Goal: Task Accomplishment & Management: Complete application form

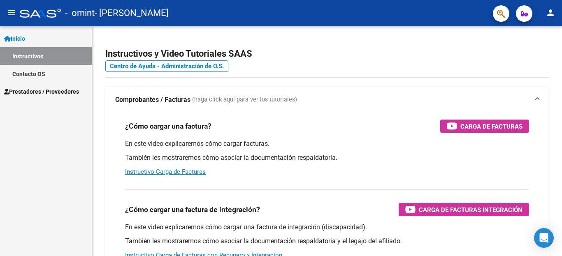
click at [51, 86] on link "Prestadores / Proveedores" at bounding box center [46, 92] width 92 height 18
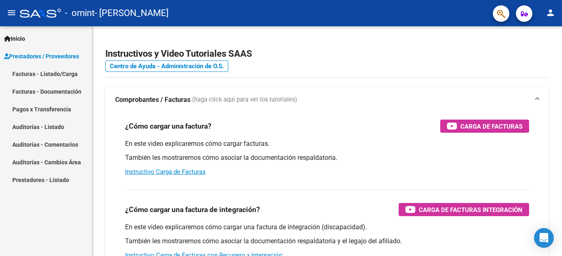
click at [50, 75] on link "Facturas - Listado/Carga" at bounding box center [46, 74] width 92 height 18
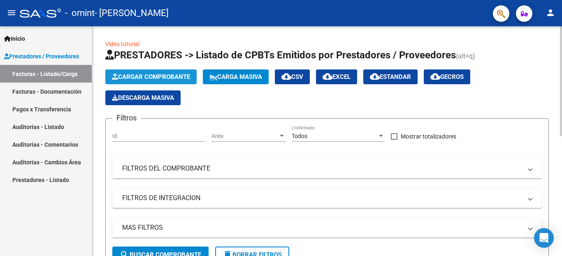
click at [136, 72] on button "Cargar Comprobante" at bounding box center [150, 77] width 91 height 15
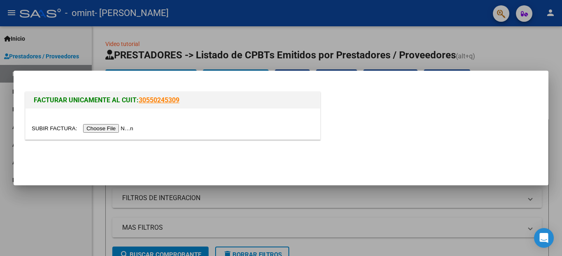
click at [104, 130] on input "file" at bounding box center [84, 128] width 104 height 9
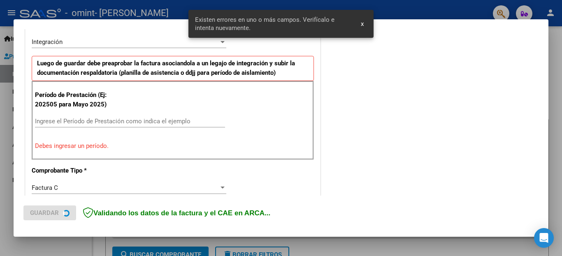
scroll to position [203, 0]
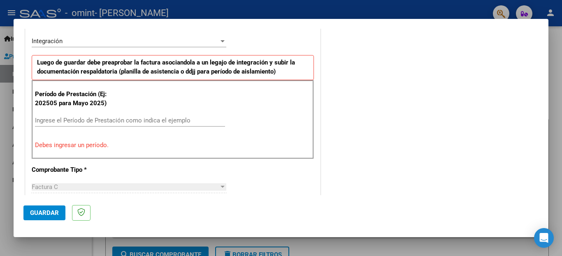
click at [153, 119] on input "Ingrese el Período de Prestación como indica el ejemplo" at bounding box center [130, 120] width 190 height 7
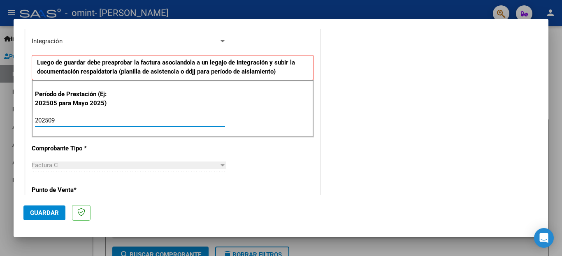
type input "202509"
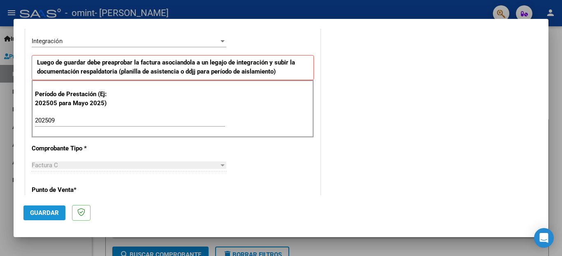
click at [50, 216] on span "Guardar" at bounding box center [44, 212] width 29 height 7
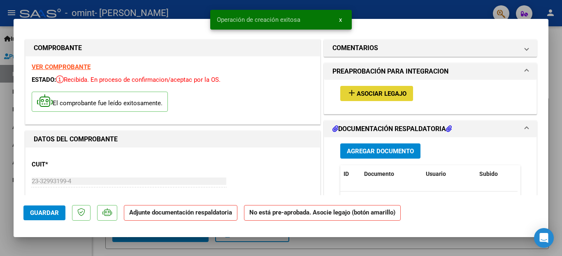
click at [375, 97] on span "Asociar Legajo" at bounding box center [382, 93] width 50 height 7
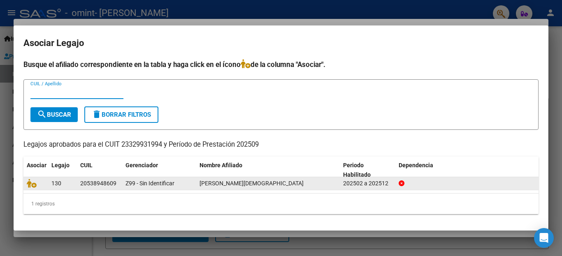
click at [119, 184] on datatable-body-cell "20538948609" at bounding box center [99, 183] width 45 height 13
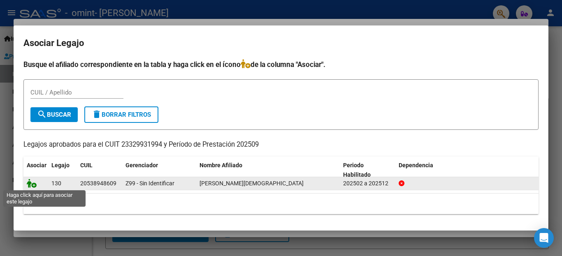
click at [35, 188] on icon at bounding box center [32, 183] width 10 height 9
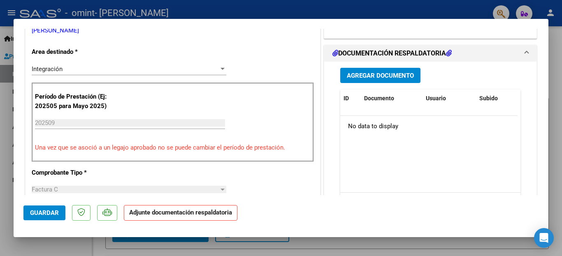
scroll to position [195, 0]
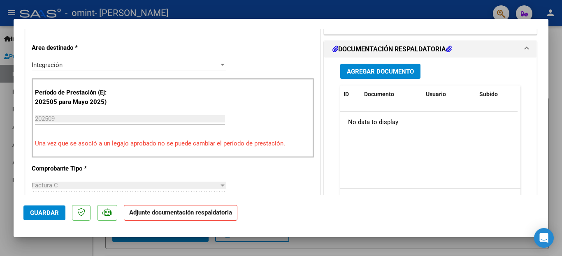
click at [369, 71] on span "Agregar Documento" at bounding box center [380, 71] width 67 height 7
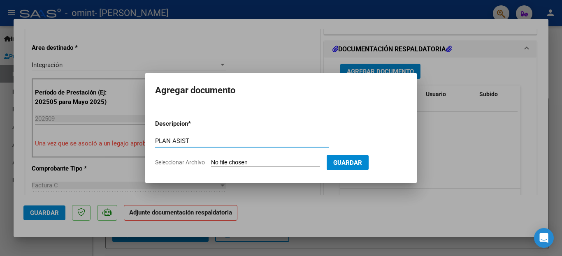
type input "PLAN ASIST"
click at [253, 161] on input "Seleccionar Archivo" at bounding box center [265, 163] width 109 height 8
type input "C:\fakepath\Planilla de Asistencia [PERSON_NAME] [DATE].pdf"
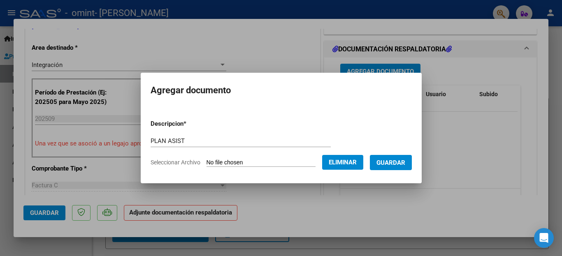
click at [388, 162] on span "Guardar" at bounding box center [391, 162] width 29 height 7
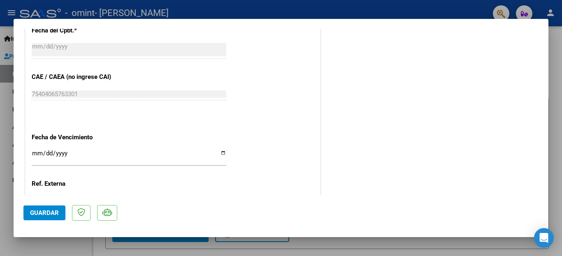
scroll to position [502, 0]
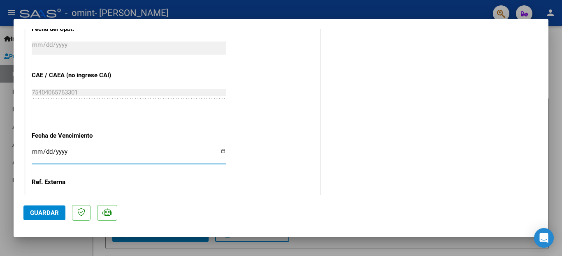
click at [222, 151] on input "Ingresar la fecha" at bounding box center [129, 155] width 195 height 13
type input "[DATE]"
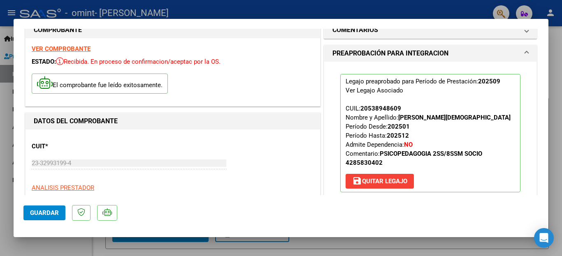
scroll to position [0, 0]
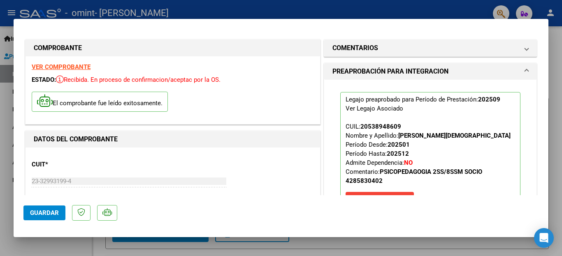
click at [55, 214] on span "Guardar" at bounding box center [44, 212] width 29 height 7
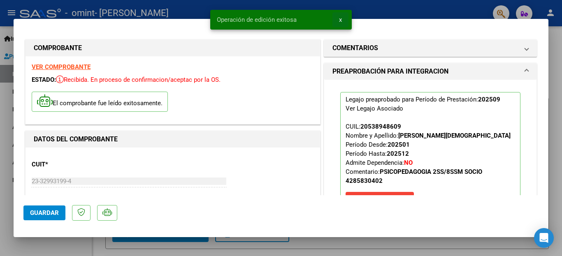
click at [341, 21] on span "x" at bounding box center [340, 19] width 3 height 7
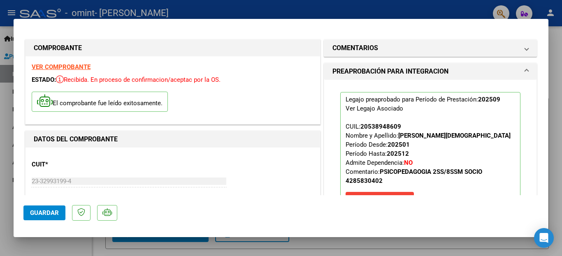
click at [436, 8] on div at bounding box center [281, 128] width 562 height 256
type input "$ 0,00"
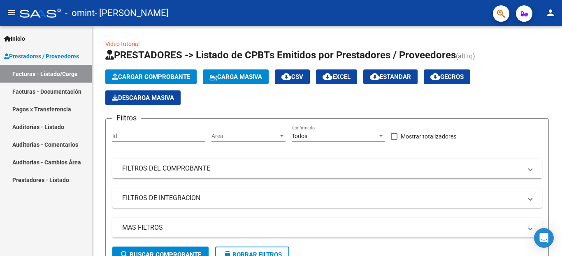
click at [48, 93] on link "Facturas - Documentación" at bounding box center [46, 92] width 92 height 18
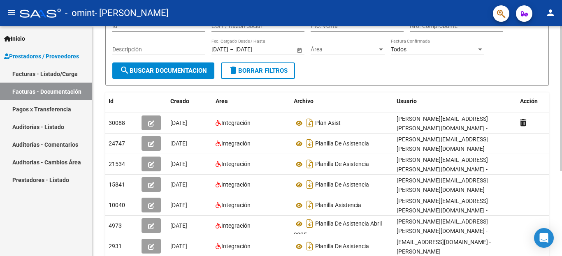
scroll to position [86, 0]
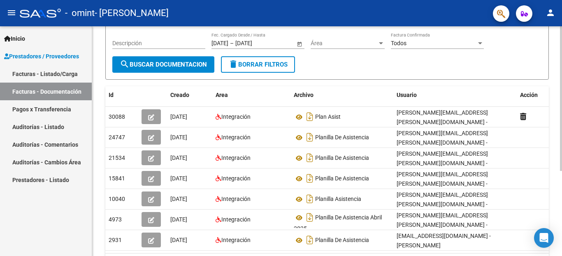
click at [562, 176] on div at bounding box center [561, 155] width 2 height 145
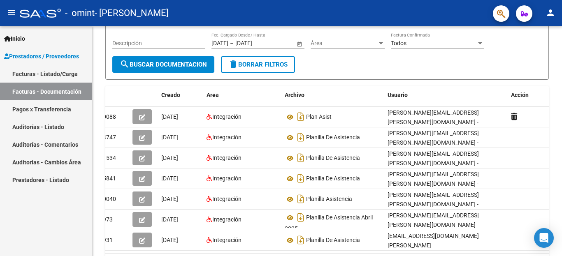
click at [57, 106] on link "Pagos x Transferencia" at bounding box center [46, 109] width 92 height 18
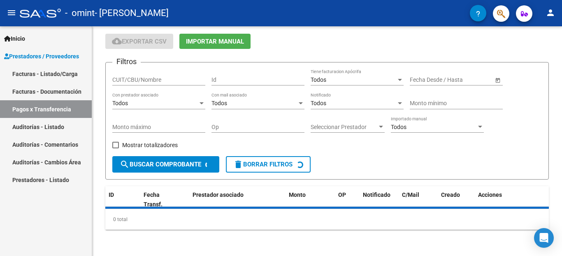
scroll to position [45, 0]
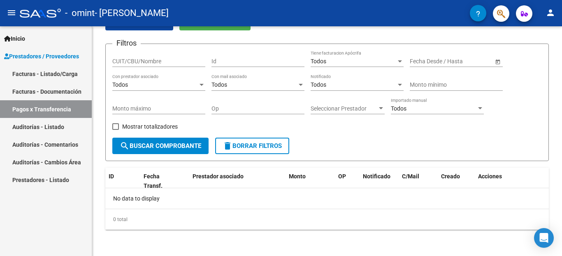
click at [53, 128] on link "Auditorías - Listado" at bounding box center [46, 127] width 92 height 18
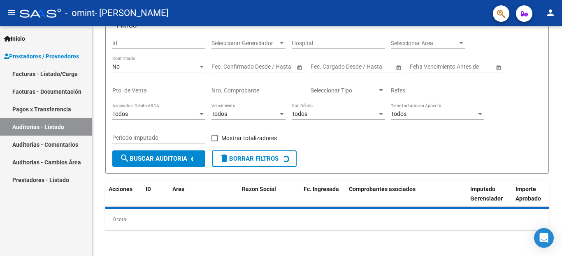
scroll to position [81, 0]
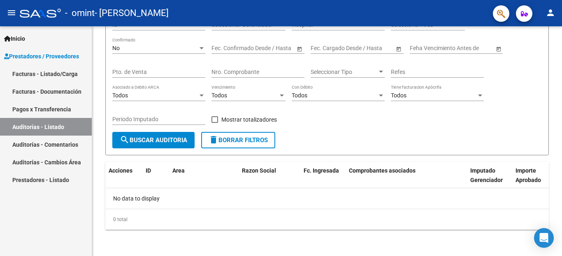
click at [53, 139] on link "Auditorías - Comentarios" at bounding box center [46, 145] width 92 height 18
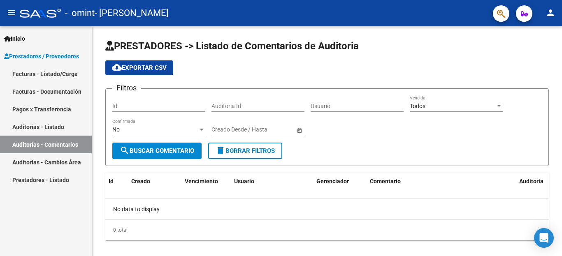
click at [51, 160] on link "Auditorías - Cambios Área" at bounding box center [46, 162] width 92 height 18
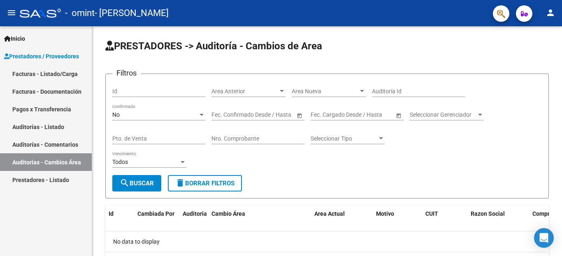
click at [50, 180] on link "Prestadores - Listado" at bounding box center [46, 180] width 92 height 18
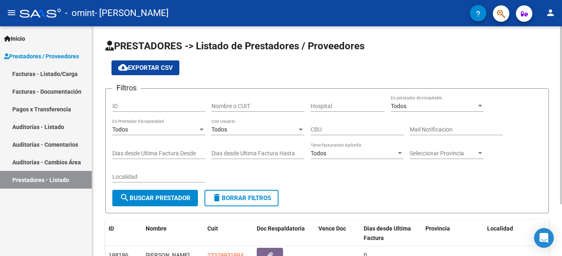
click at [556, 79] on div "PRESTADORES -> Listado de Prestadores / Proveedores cloud_download Exportar CSV…" at bounding box center [328, 170] width 472 height 289
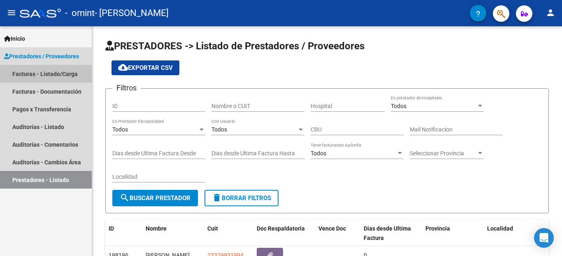
click at [49, 75] on link "Facturas - Listado/Carga" at bounding box center [46, 74] width 92 height 18
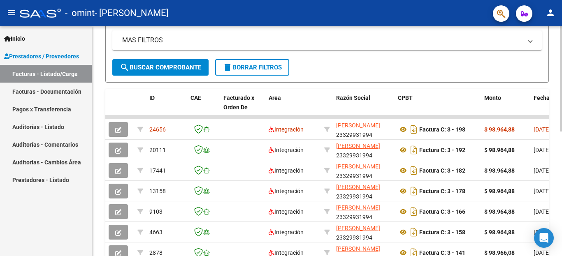
scroll to position [201, 0]
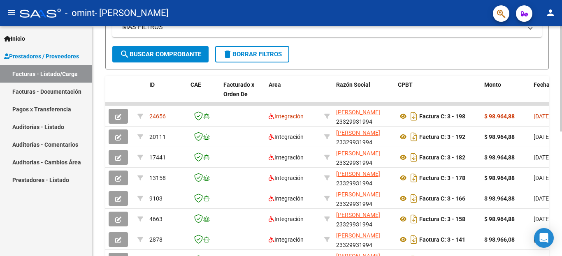
click at [562, 136] on div at bounding box center [561, 173] width 2 height 105
click at [48, 212] on div "Inicio Instructivos Contacto OS Prestadores / Proveedores Facturas - Listado/Ca…" at bounding box center [46, 141] width 92 height 230
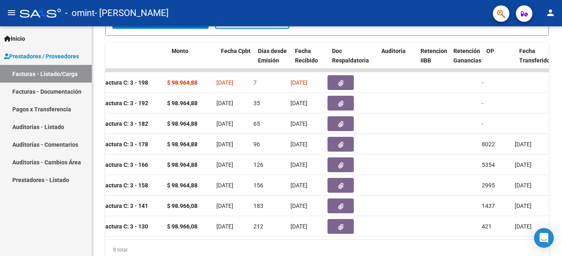
scroll to position [0, 311]
